Goal: Transaction & Acquisition: Purchase product/service

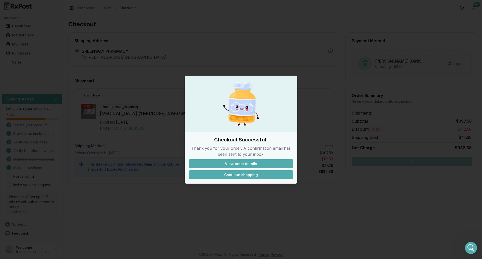
scroll to position [3932, 0]
click at [240, 174] on button "Continue shopping" at bounding box center [241, 174] width 104 height 9
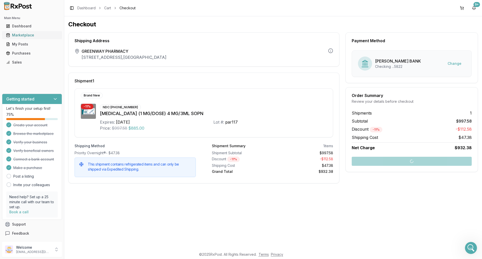
click at [27, 36] on div "Marketplace" at bounding box center [32, 35] width 52 height 5
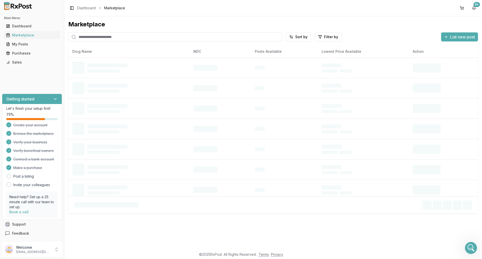
click at [107, 38] on input "search" at bounding box center [175, 36] width 214 height 9
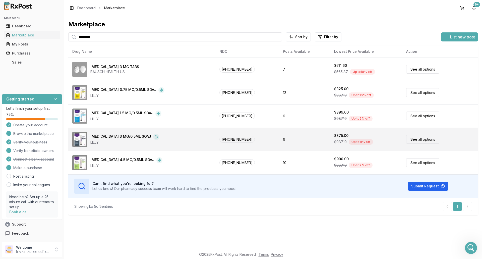
type input "*********"
click at [115, 140] on div "LILLY" at bounding box center [124, 142] width 69 height 5
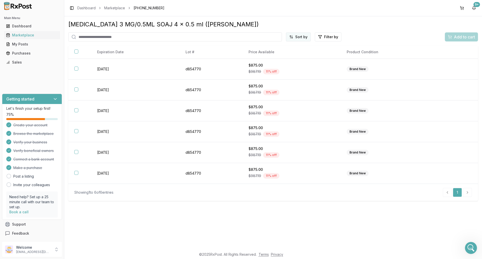
click at [303, 36] on html "Main Menu Dashboard Marketplace My Posts Purchases Sales Getting started Let's …" at bounding box center [241, 129] width 482 height 259
click at [296, 55] on div "Price (Low to High)" at bounding box center [286, 56] width 48 height 8
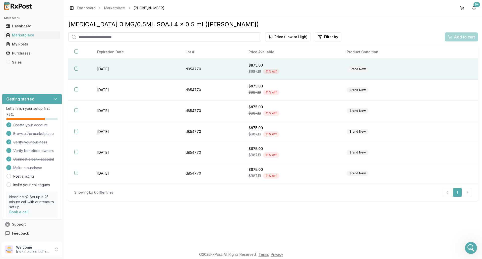
click at [295, 69] on div "$987.19 11 % off" at bounding box center [292, 72] width 86 height 8
click at [452, 37] on div "Add to cart" at bounding box center [461, 37] width 27 height 6
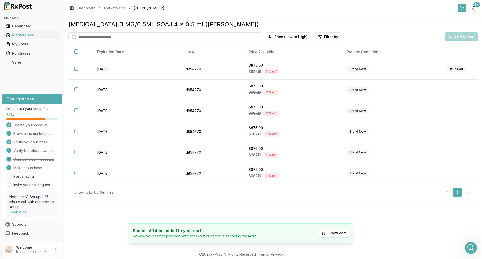
click at [465, 7] on button at bounding box center [462, 8] width 8 height 8
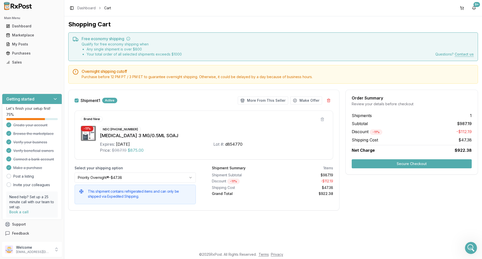
click at [387, 166] on button "Secure Checkout" at bounding box center [412, 163] width 120 height 9
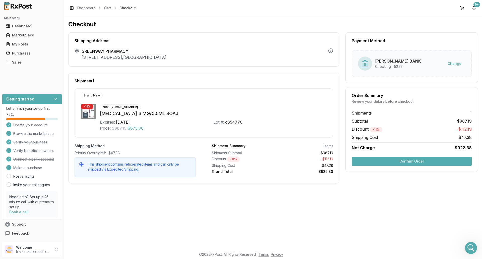
click at [388, 162] on button "Confirm Order" at bounding box center [412, 161] width 120 height 9
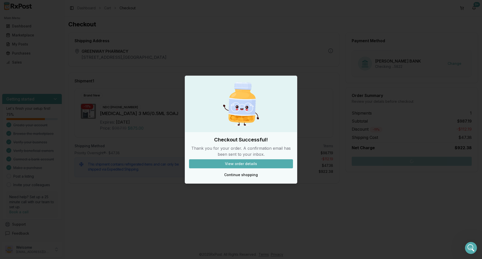
click at [328, 83] on div at bounding box center [241, 129] width 482 height 259
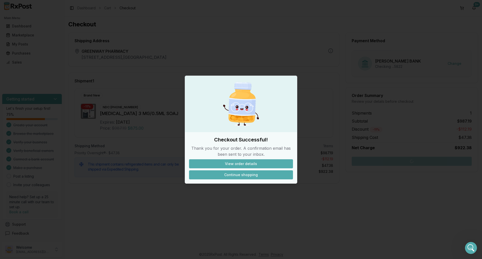
click at [238, 177] on button "Continue shopping" at bounding box center [241, 174] width 104 height 9
